Goal: Transaction & Acquisition: Book appointment/travel/reservation

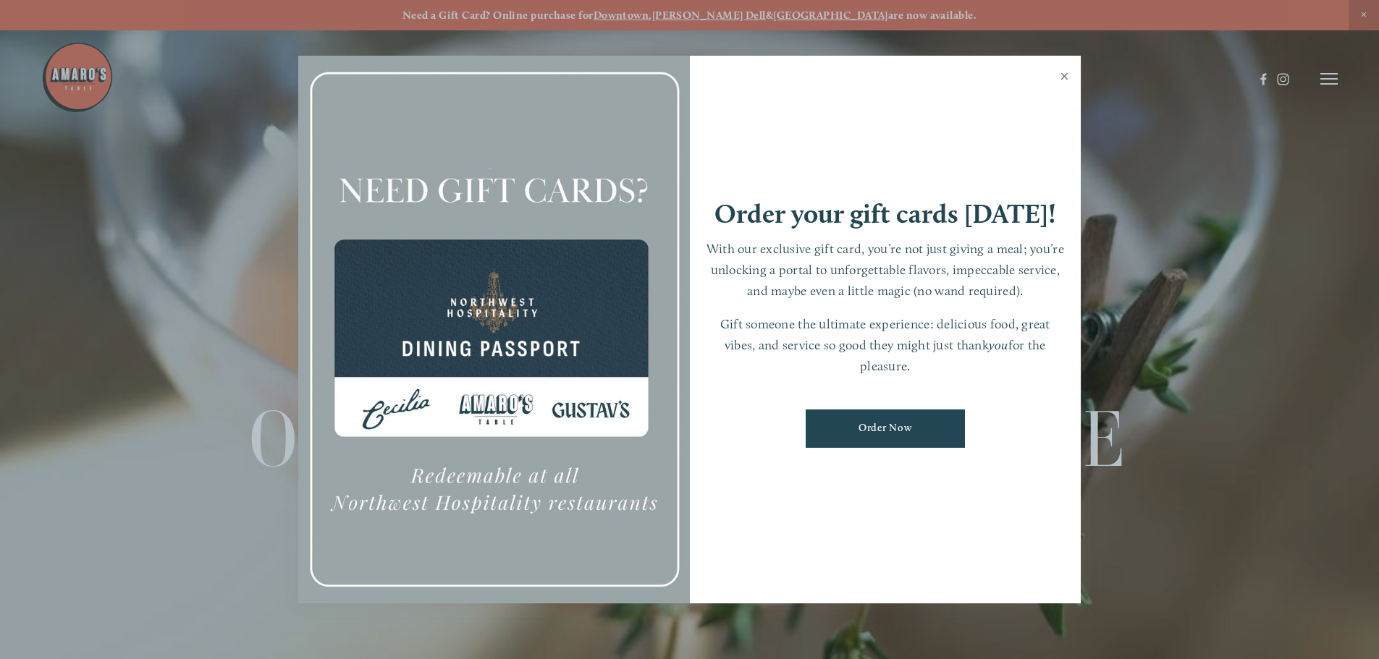
click at [1063, 75] on link "Close" at bounding box center [1064, 78] width 28 height 41
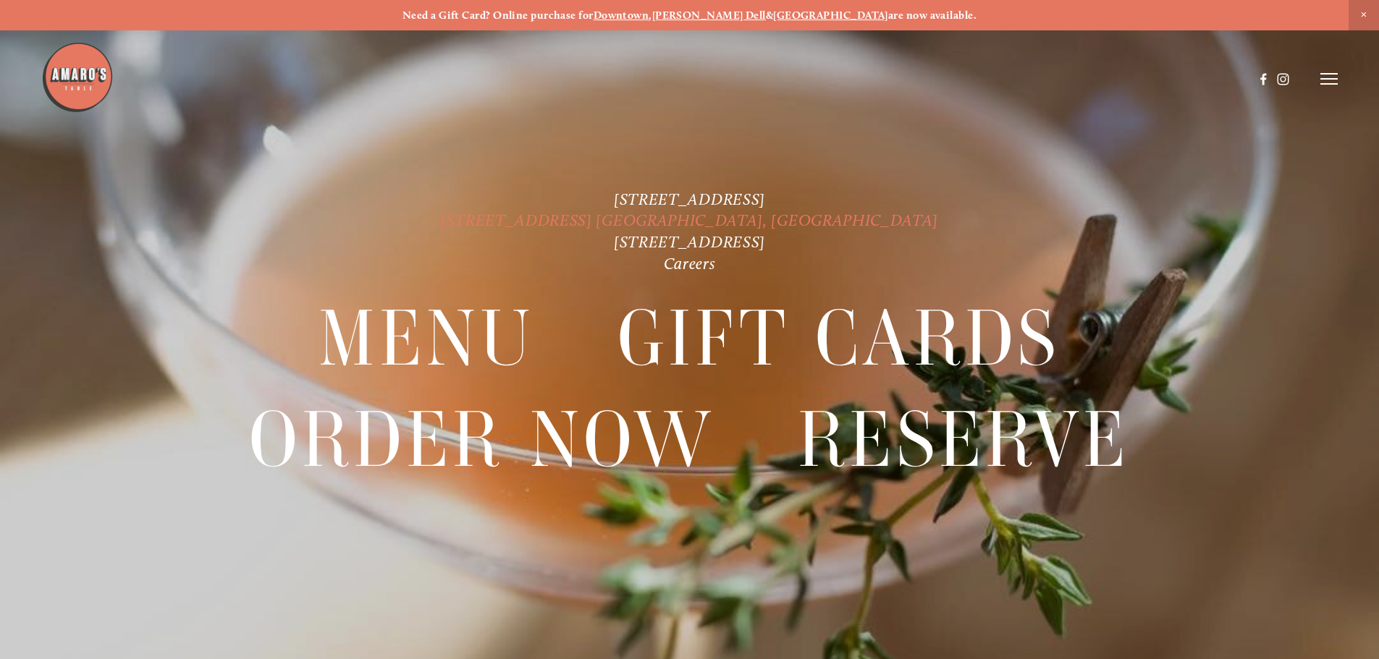
click at [693, 220] on link "[STREET_ADDRESS] [GEOGRAPHIC_DATA], [GEOGRAPHIC_DATA]" at bounding box center [689, 221] width 497 height 20
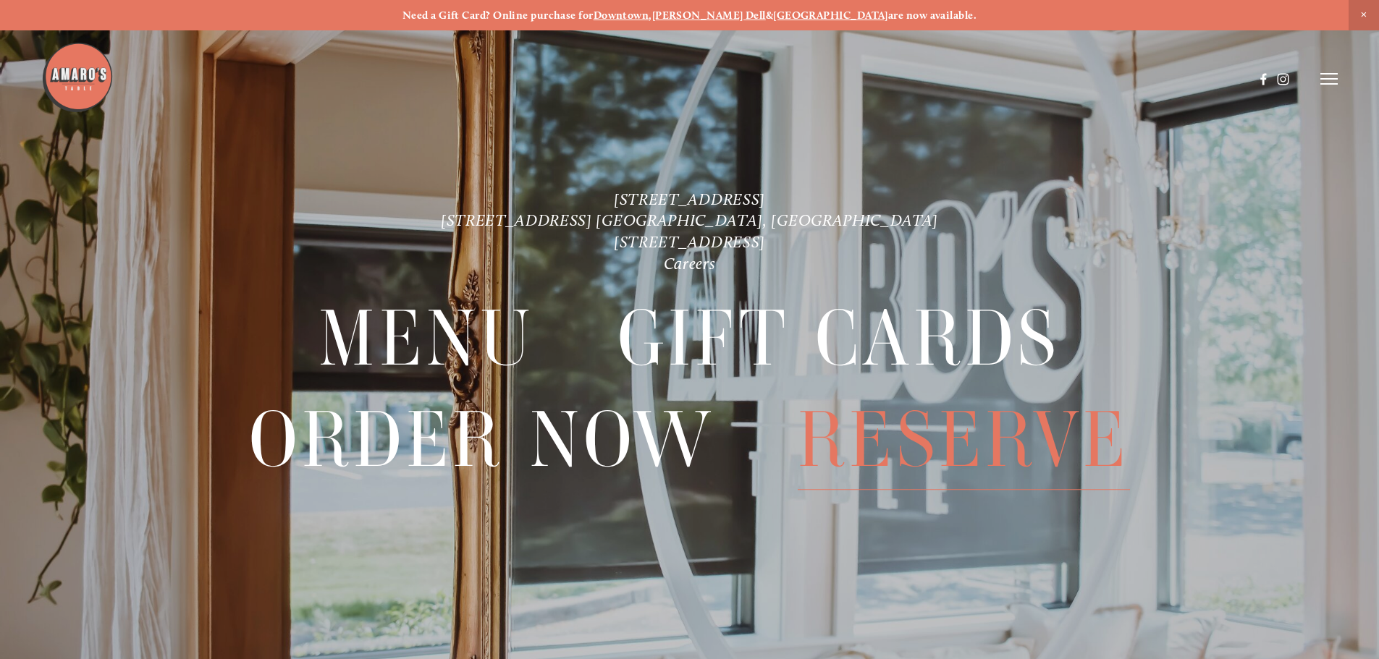
click at [999, 440] on span "Reserve" at bounding box center [964, 440] width 332 height 100
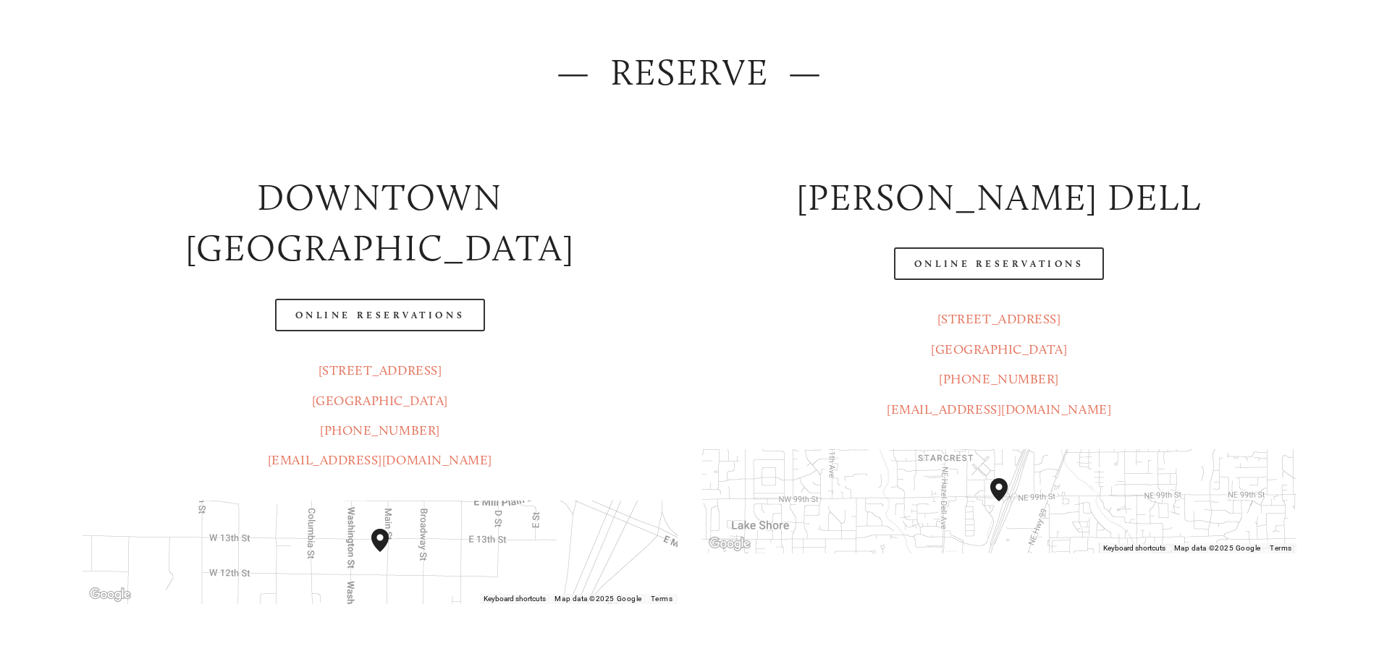
scroll to position [217, 0]
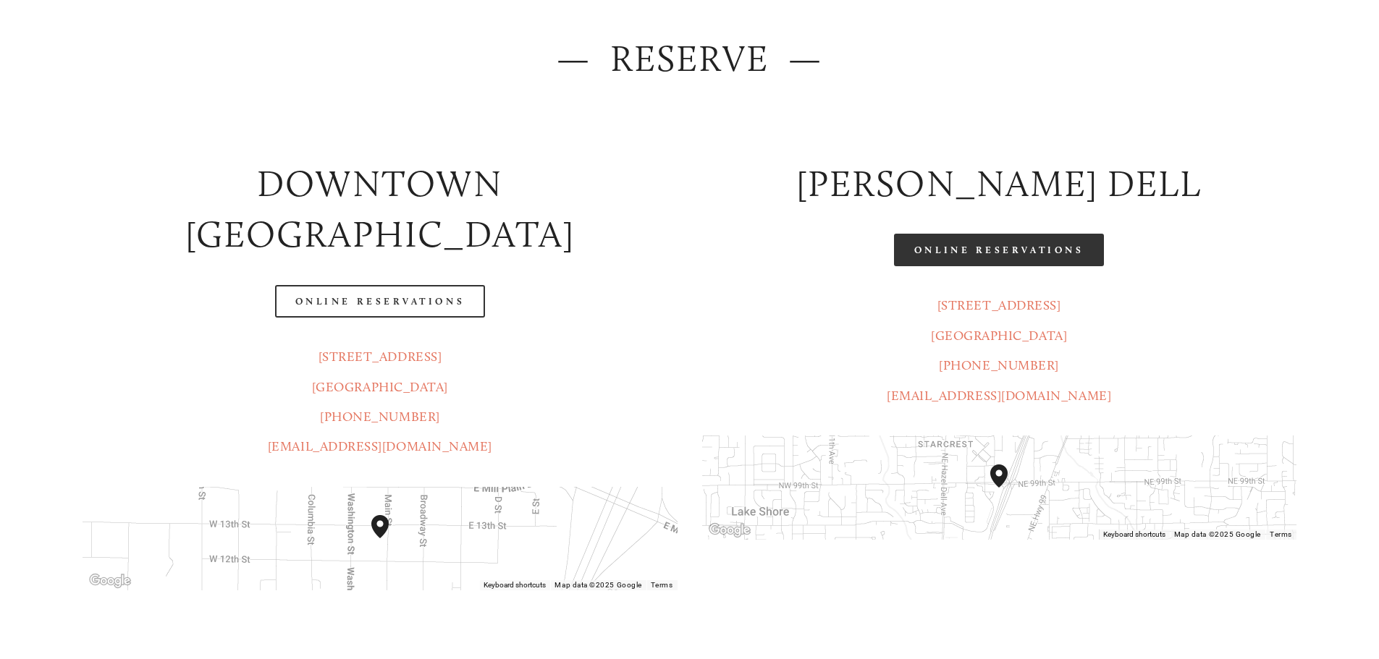
click at [1003, 257] on link "Online Reservations" at bounding box center [999, 250] width 210 height 33
